Goal: Register for event/course

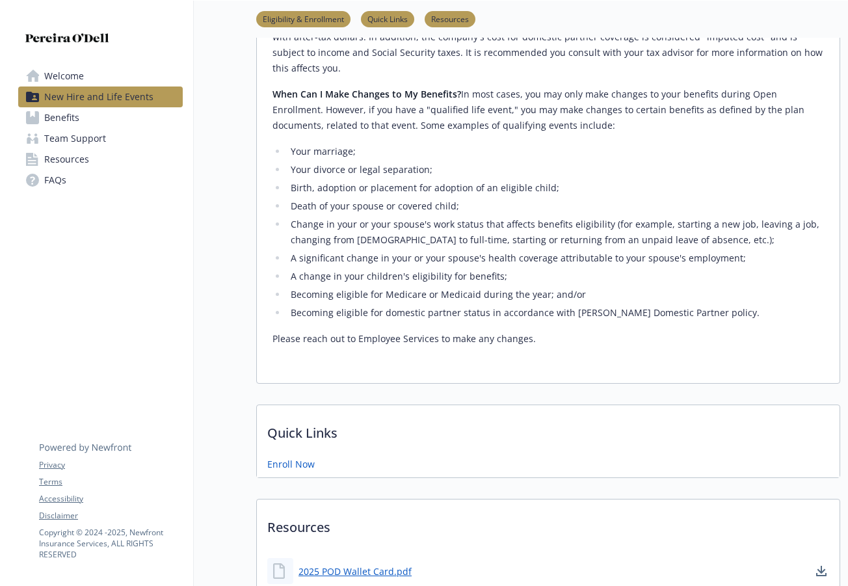
scroll to position [740, 0]
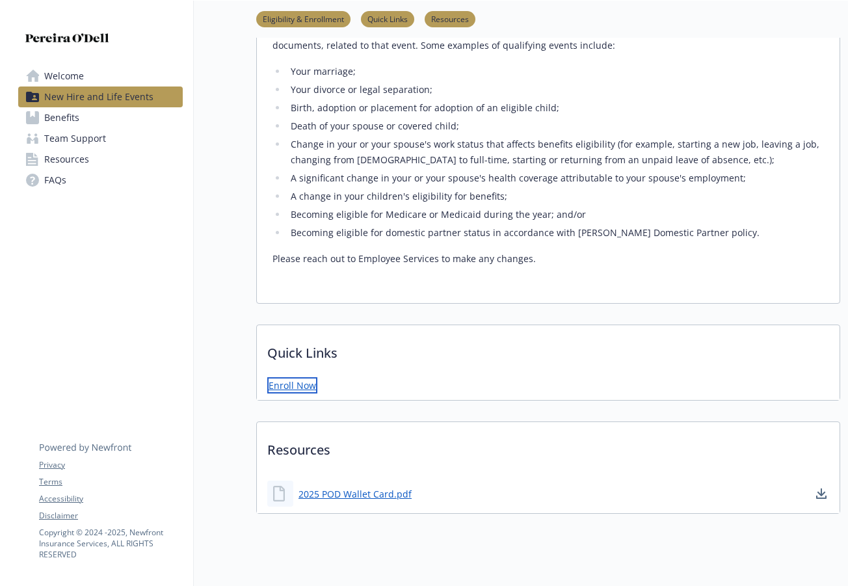
click at [289, 377] on link "Enroll Now" at bounding box center [292, 385] width 50 height 16
